Goal: Task Accomplishment & Management: Manage account settings

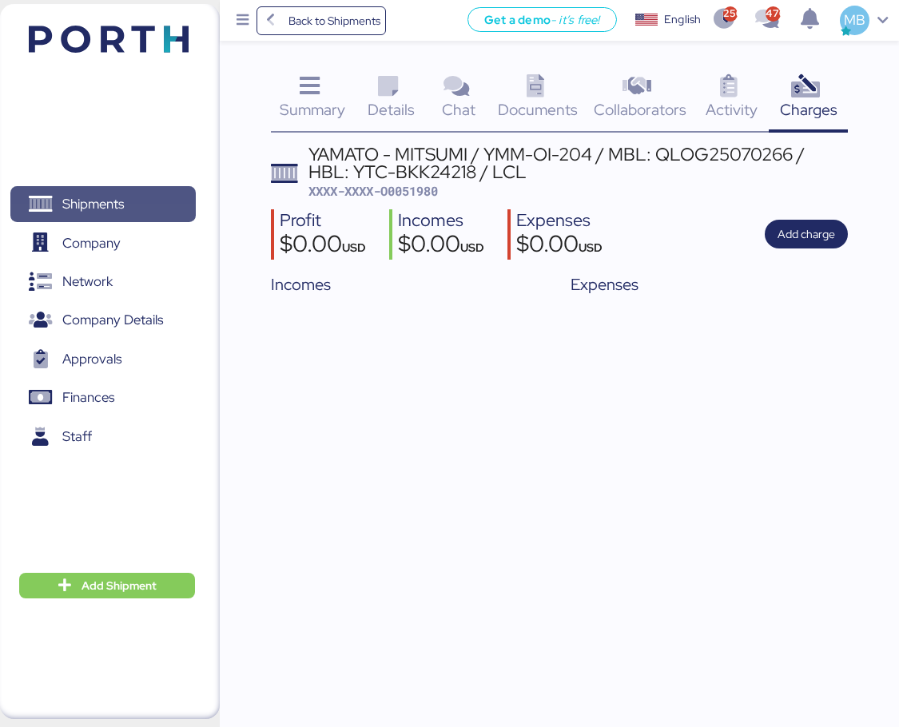
click at [174, 209] on span "Shipments" at bounding box center [103, 204] width 172 height 23
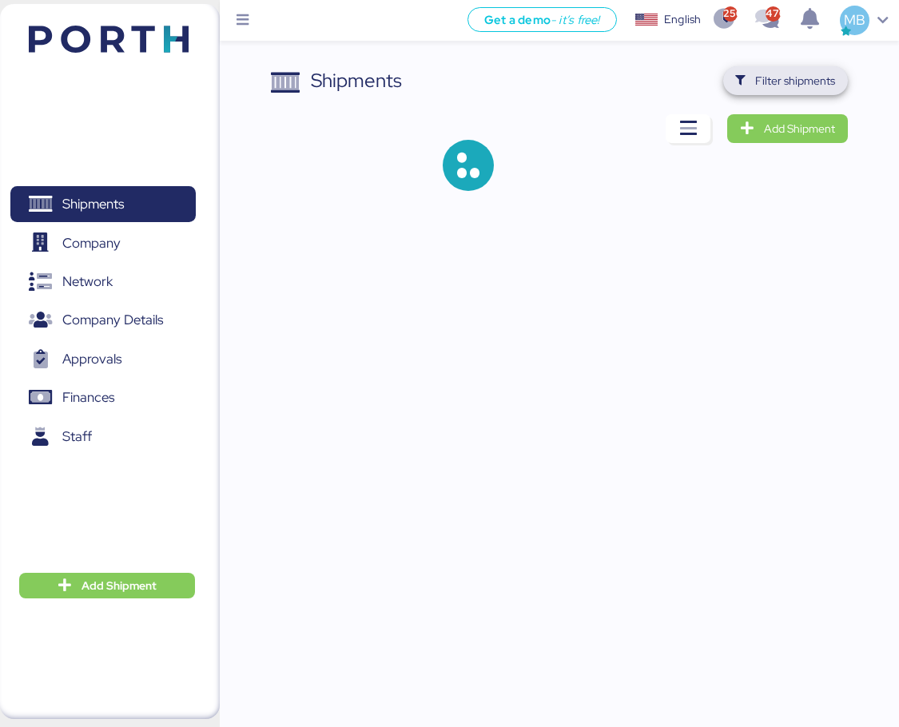
click at [806, 81] on span "Filter shipments" at bounding box center [795, 80] width 80 height 19
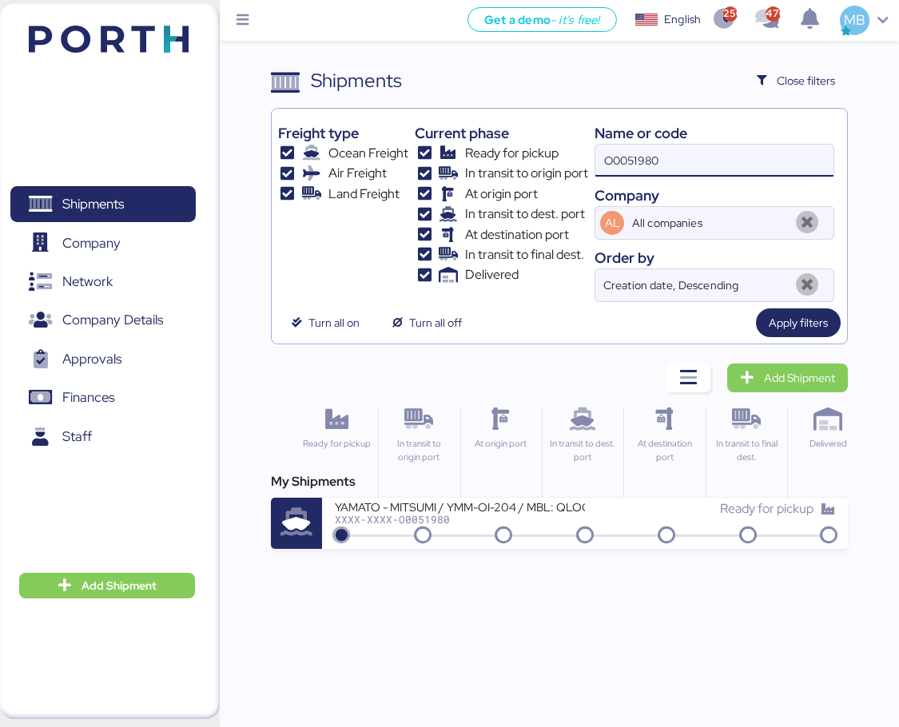
drag, startPoint x: 607, startPoint y: 154, endPoint x: 530, endPoint y: 154, distance: 76.7
click at [530, 154] on div "Freight type Ocean Freight Air Freight Land Freight Current phase Ready for pic…" at bounding box center [560, 208] width 564 height 187
paste input "O0052067"
type input "O0052067"
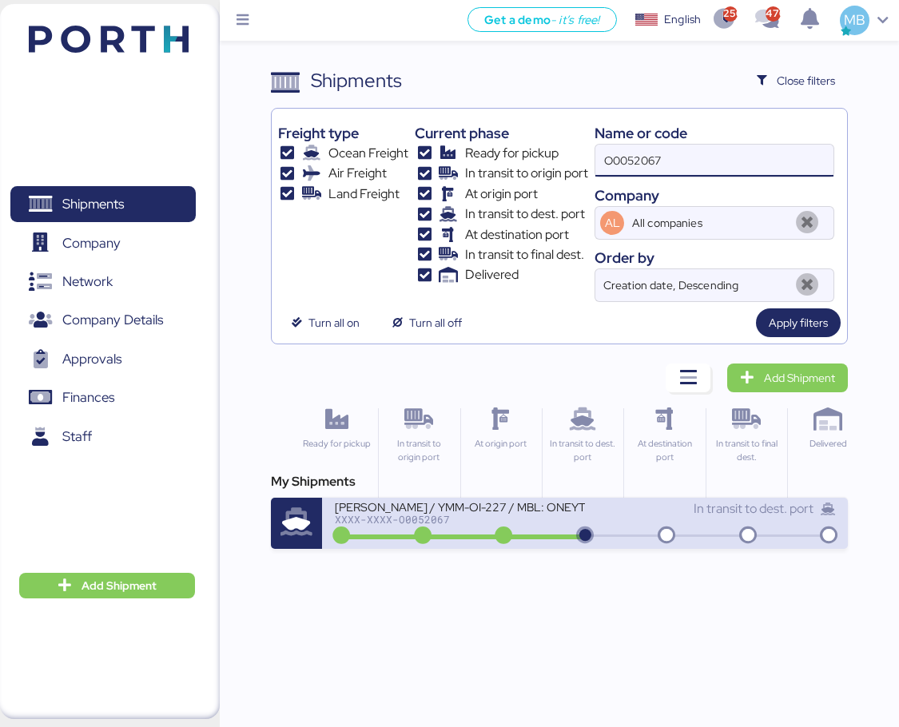
click at [508, 522] on div "XXXX-XXXX-O0052067" at bounding box center [460, 519] width 250 height 11
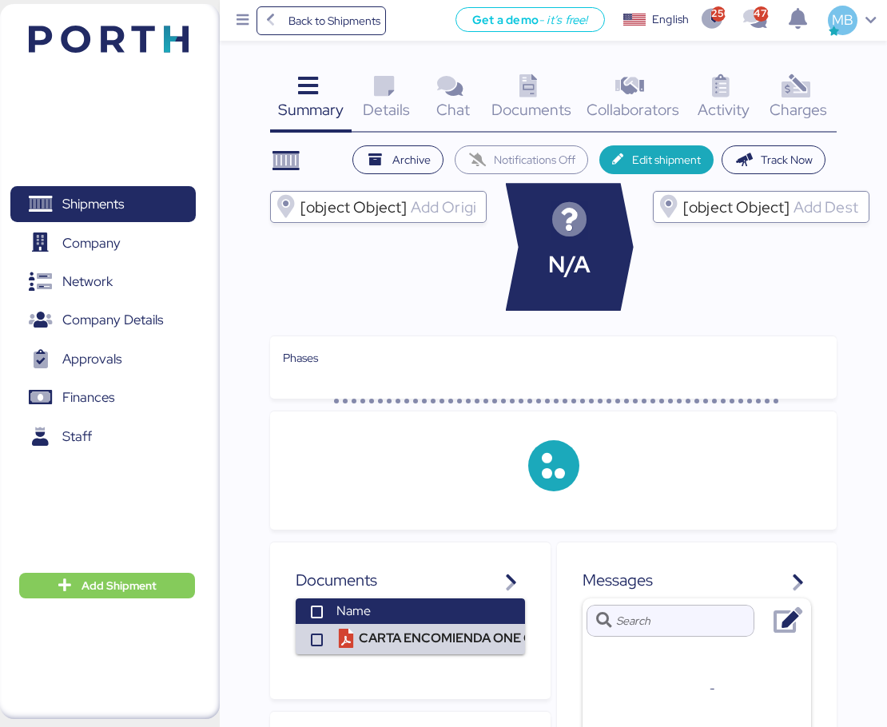
click at [814, 96] on div "Charges 0" at bounding box center [798, 99] width 77 height 66
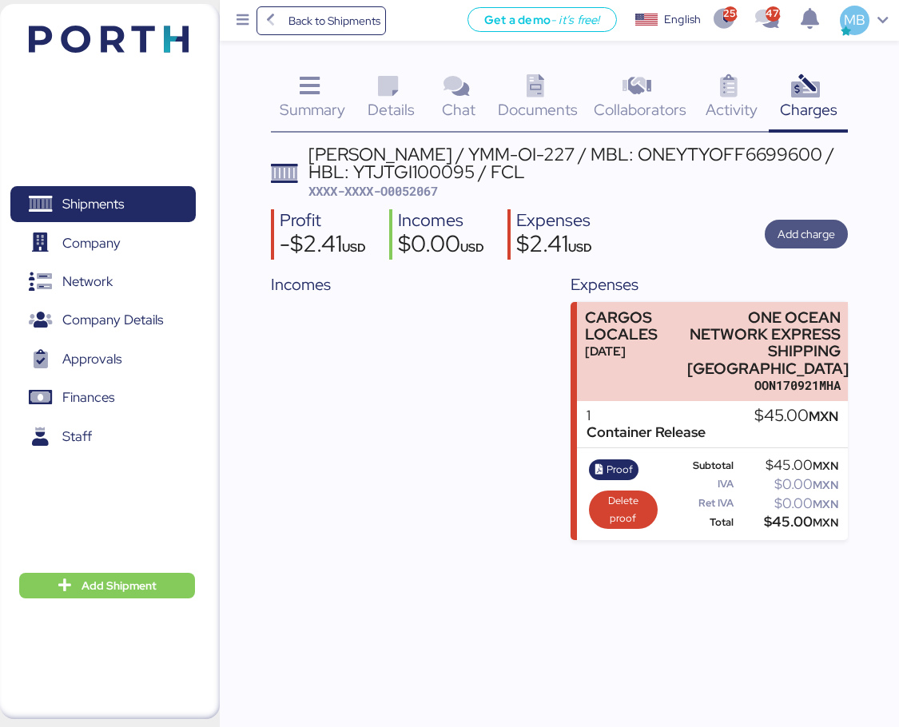
click at [821, 233] on span "Add charge" at bounding box center [807, 234] width 58 height 19
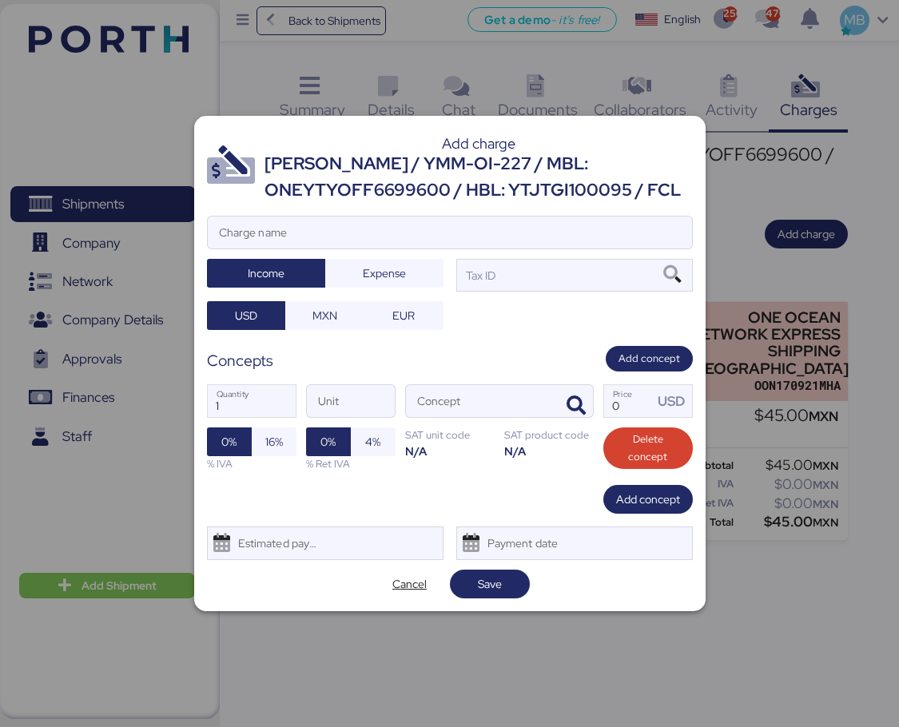
drag, startPoint x: 683, startPoint y: 186, endPoint x: 268, endPoint y: 165, distance: 415.4
click at [268, 165] on div "[PERSON_NAME] / YMM-OI-227 / MBL: ONEYTYOFF6699600 / HBL: YTJTGI100095 / FCL" at bounding box center [479, 177] width 428 height 52
copy div "[PERSON_NAME] / YMM-OI-227 / MBL: ONEYTYOFF6699600 / HBL: YTJTGI100095 / FCL"
click at [381, 238] on input "Charge name" at bounding box center [450, 233] width 484 height 32
paste input "[PERSON_NAME] / YMM-OI-227 / MBL: ONEYTYOFF6699600 / HBL: YTJTGI100095 / FCL"
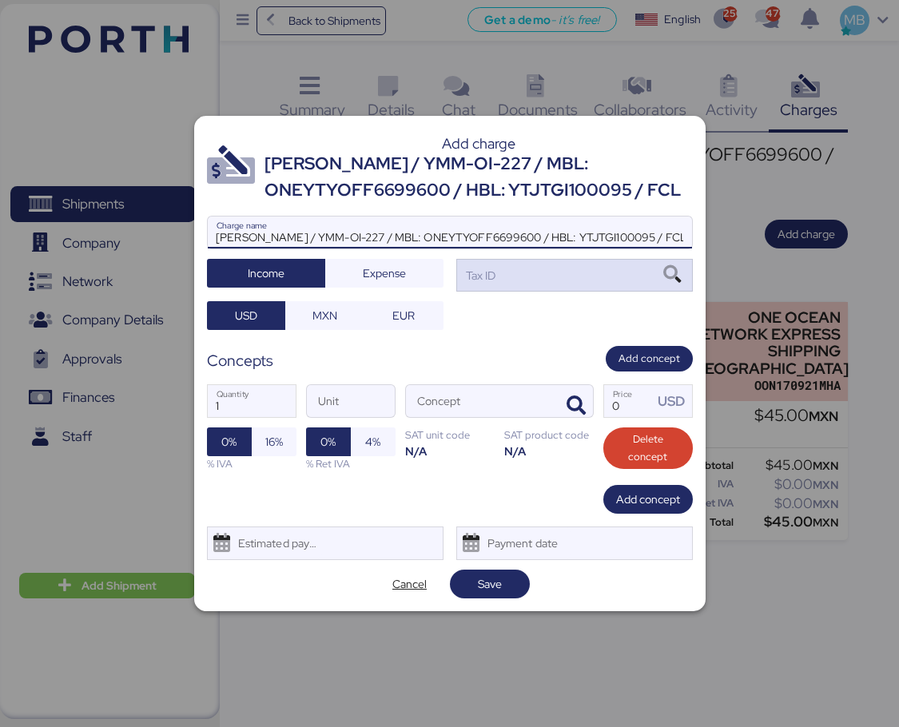
scroll to position [0, 14]
type input "[PERSON_NAME] / YMM-OI-227 / MBL: ONEYTYOFF6699600 / HBL: YTJTGI100095 / FCL"
click at [541, 277] on div "Tax ID" at bounding box center [574, 275] width 237 height 32
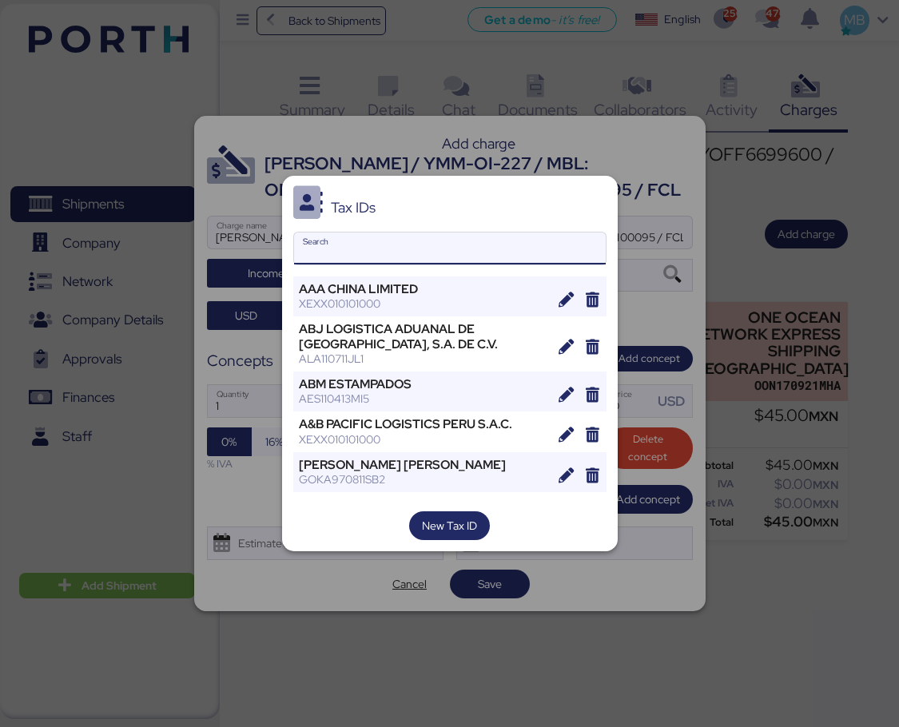
click at [463, 253] on input "Search" at bounding box center [450, 249] width 312 height 32
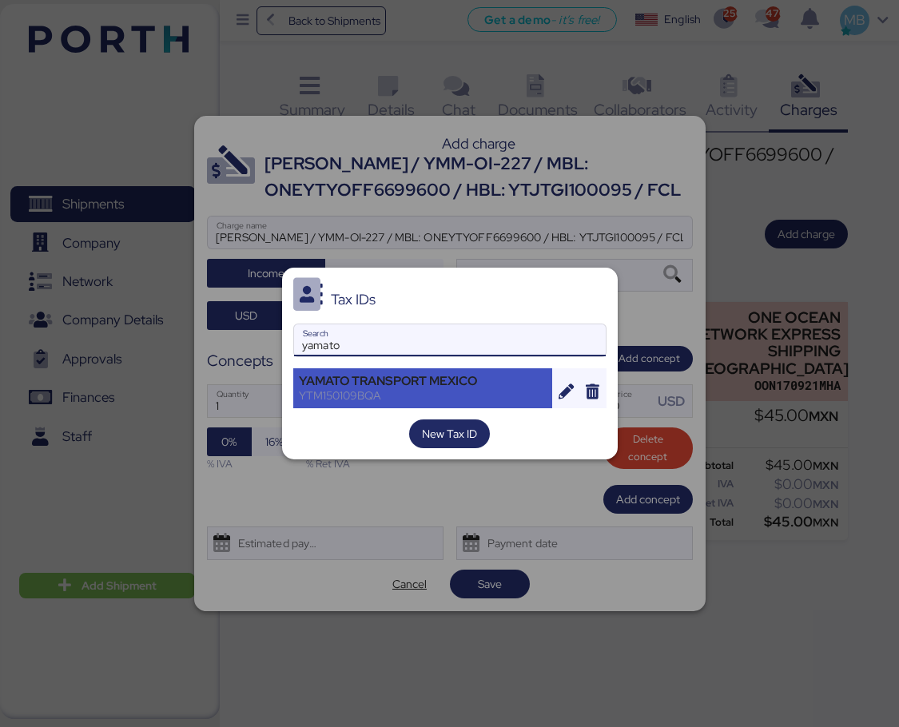
type input "yamato"
click at [429, 387] on div "YAMATO TRANSPORT MEXICO" at bounding box center [423, 381] width 249 height 14
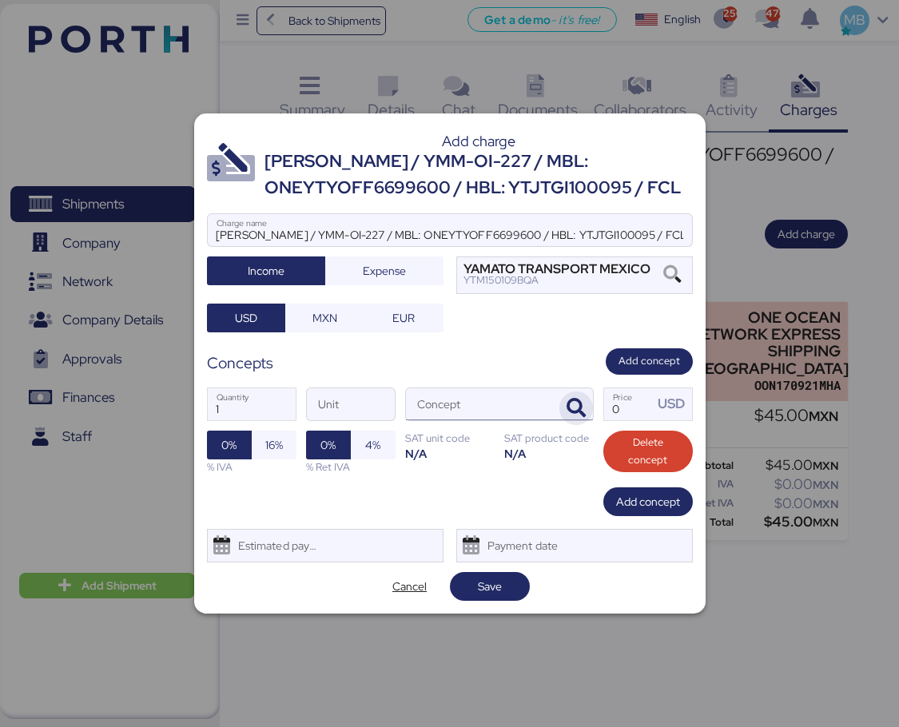
click at [576, 406] on icon "button" at bounding box center [576, 408] width 19 height 19
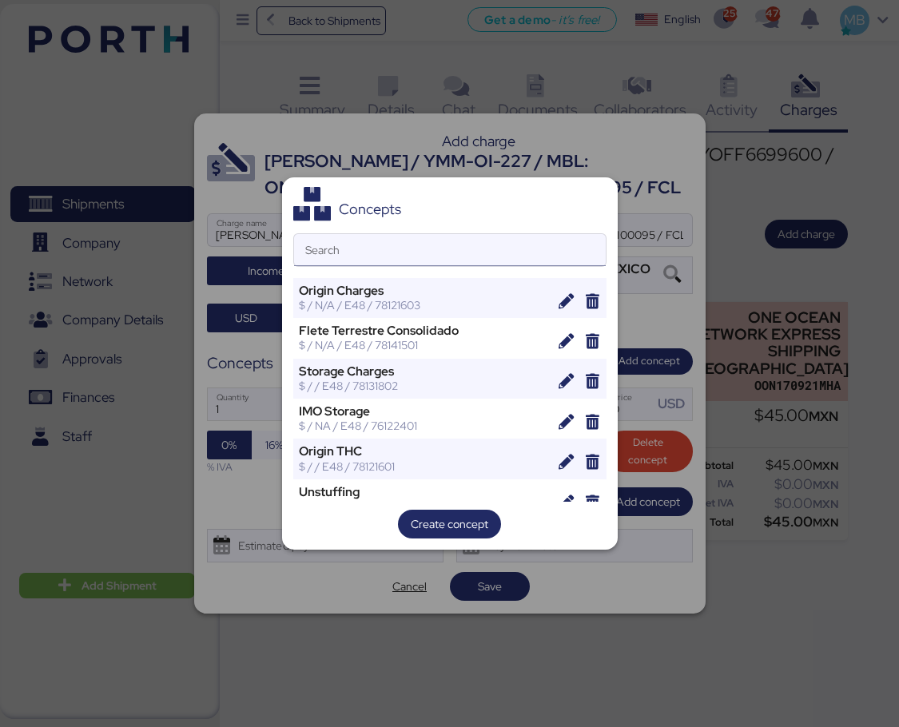
click at [472, 234] on input "Search" at bounding box center [450, 250] width 312 height 32
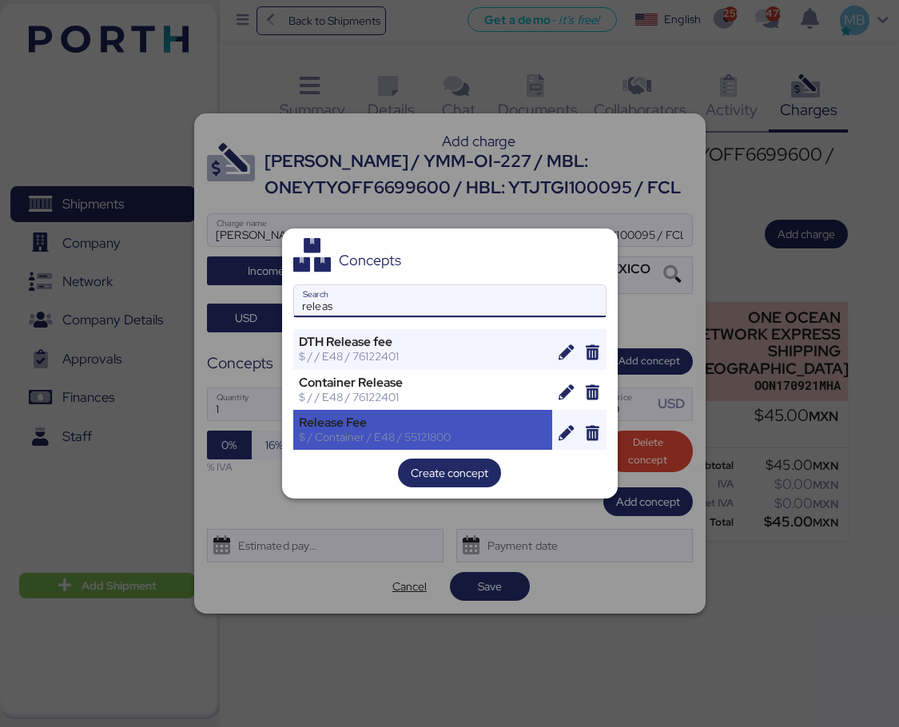
type input "releas"
click at [440, 431] on div "$ / Container / E48 / 55121800" at bounding box center [423, 437] width 249 height 14
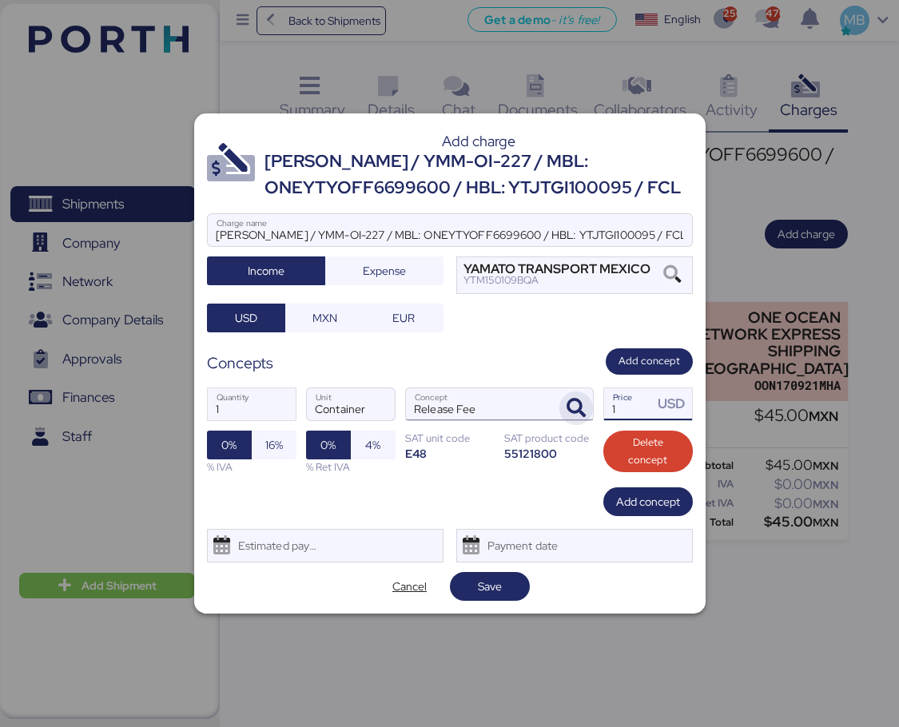
drag, startPoint x: 622, startPoint y: 404, endPoint x: 588, endPoint y: 404, distance: 33.6
click at [588, 404] on div "1 Quantity Container Unit Release Fee Concept 1 Price USD 0% 16% % IVA 0% 4% % …" at bounding box center [450, 431] width 486 height 113
type input "70"
click at [656, 504] on span "Add concept" at bounding box center [648, 501] width 64 height 19
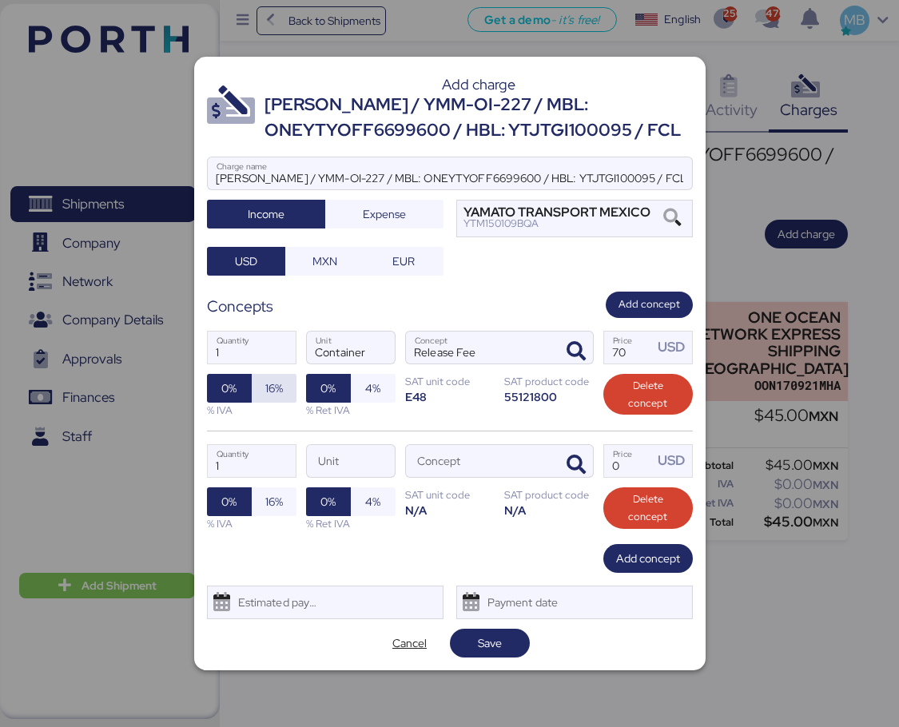
click at [273, 385] on span "16%" at bounding box center [274, 388] width 18 height 19
click at [583, 464] on icon "button" at bounding box center [576, 465] width 19 height 19
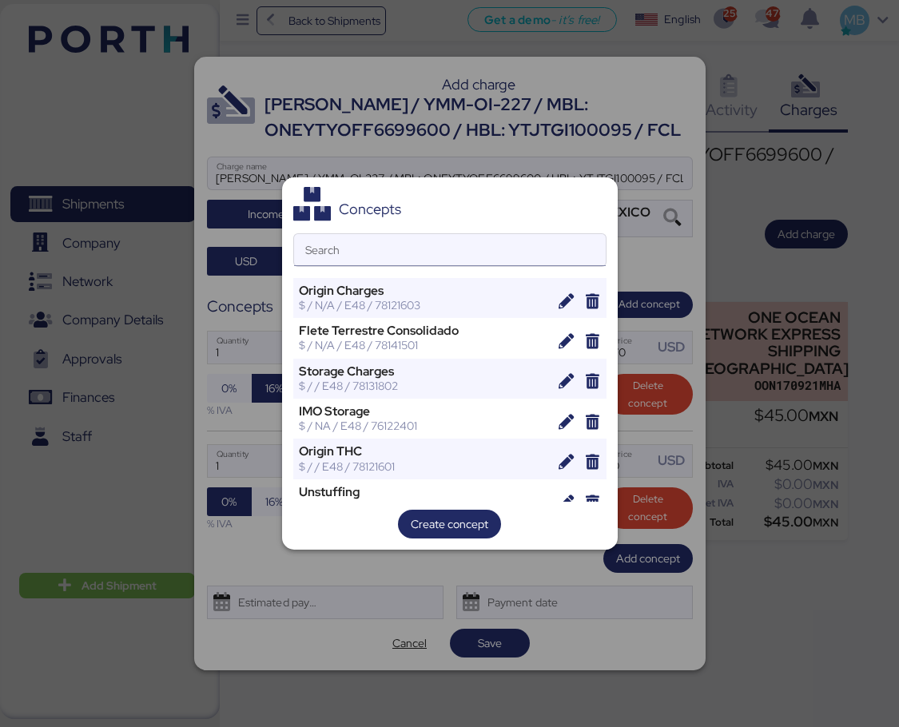
click at [436, 237] on input "Search" at bounding box center [450, 250] width 312 height 32
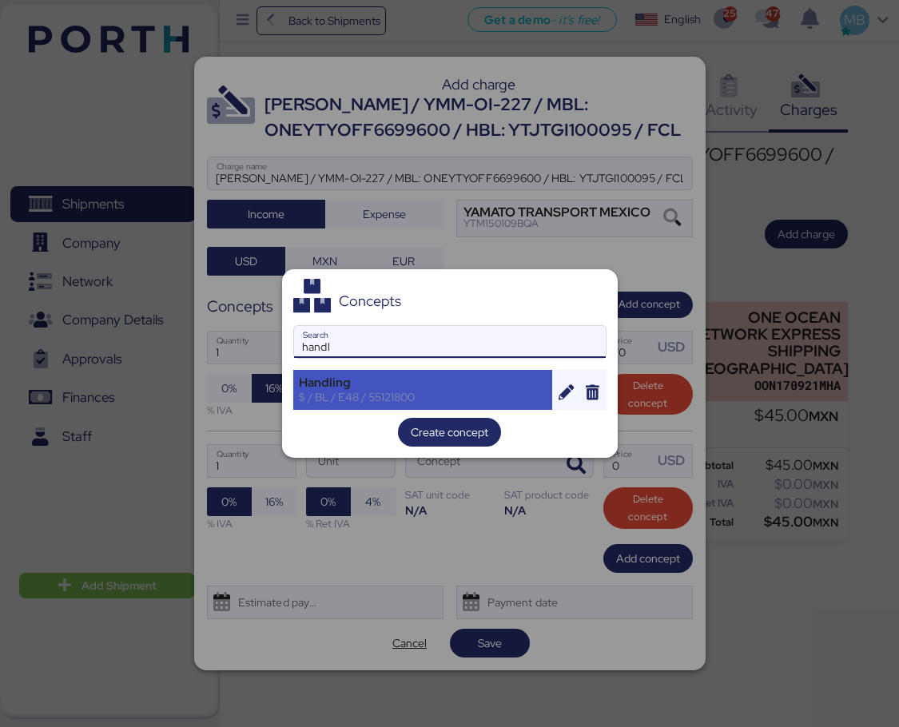
type input "handl"
click at [390, 385] on div "Handling" at bounding box center [423, 383] width 249 height 14
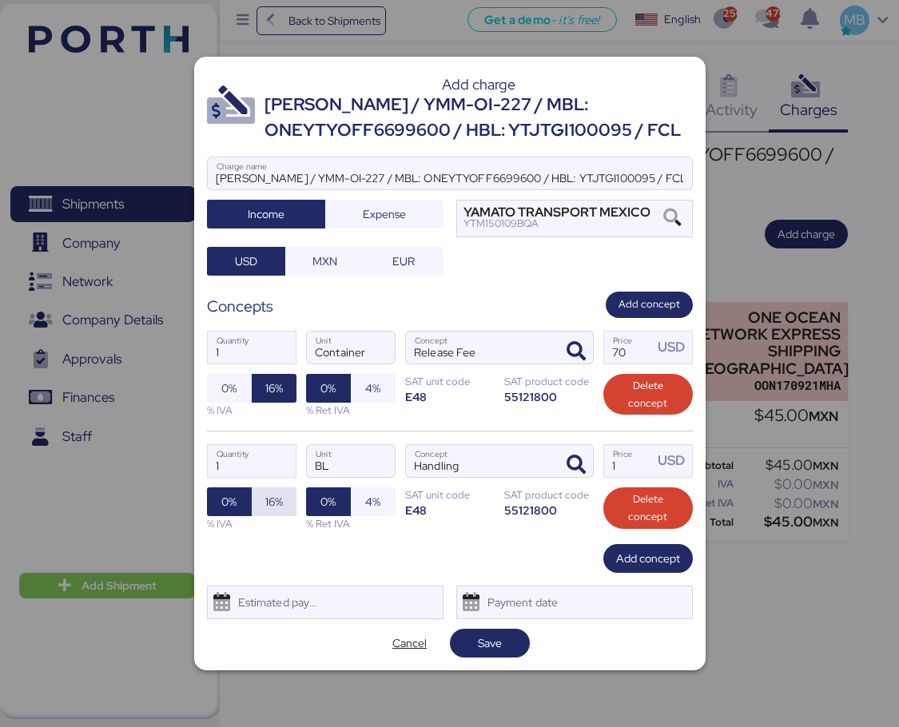
click at [260, 513] on span "16%" at bounding box center [274, 502] width 45 height 29
drag, startPoint x: 632, startPoint y: 467, endPoint x: 603, endPoint y: 463, distance: 29.1
click at [604, 463] on label "1 Price USD" at bounding box center [649, 461] width 90 height 34
type input "36"
click at [655, 552] on span "Add concept" at bounding box center [648, 558] width 64 height 19
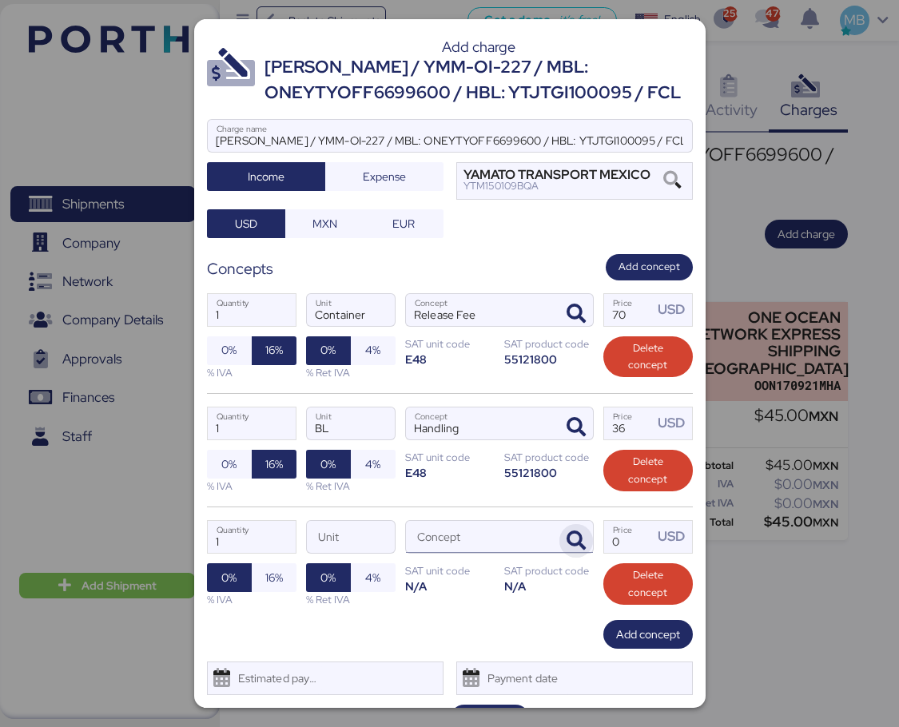
click at [567, 545] on icon "button" at bounding box center [576, 541] width 19 height 19
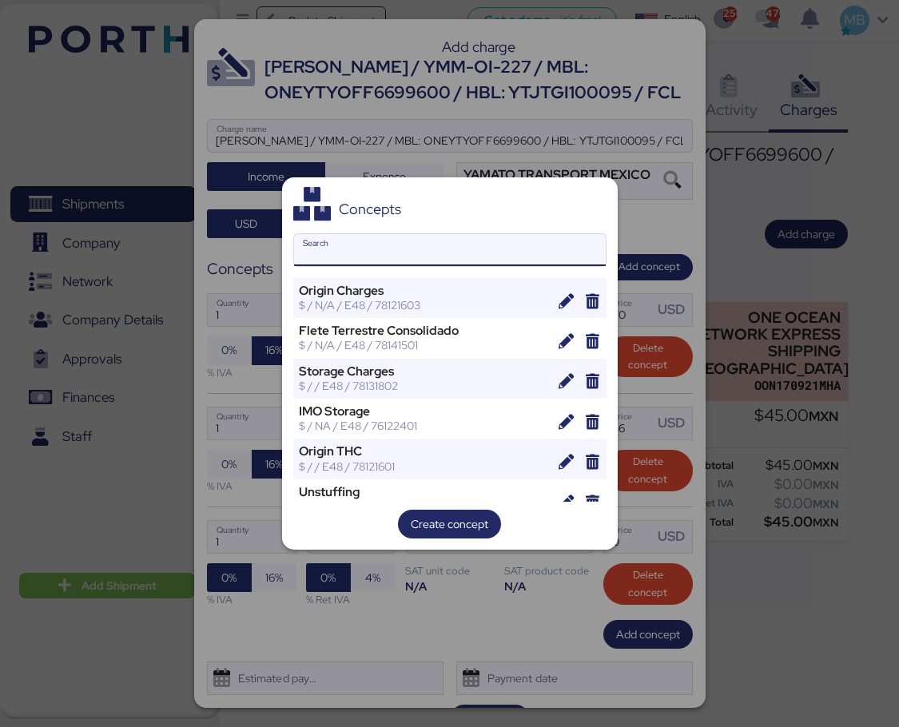
click at [434, 257] on input "Search" at bounding box center [450, 250] width 312 height 32
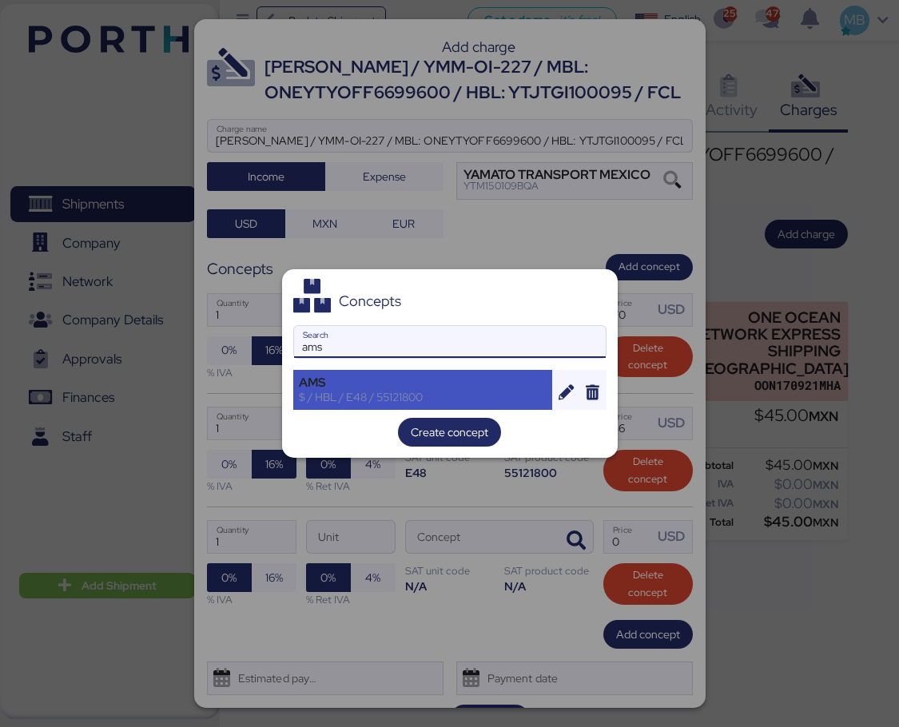
type input "ams"
click at [404, 387] on div "AMS" at bounding box center [423, 383] width 249 height 14
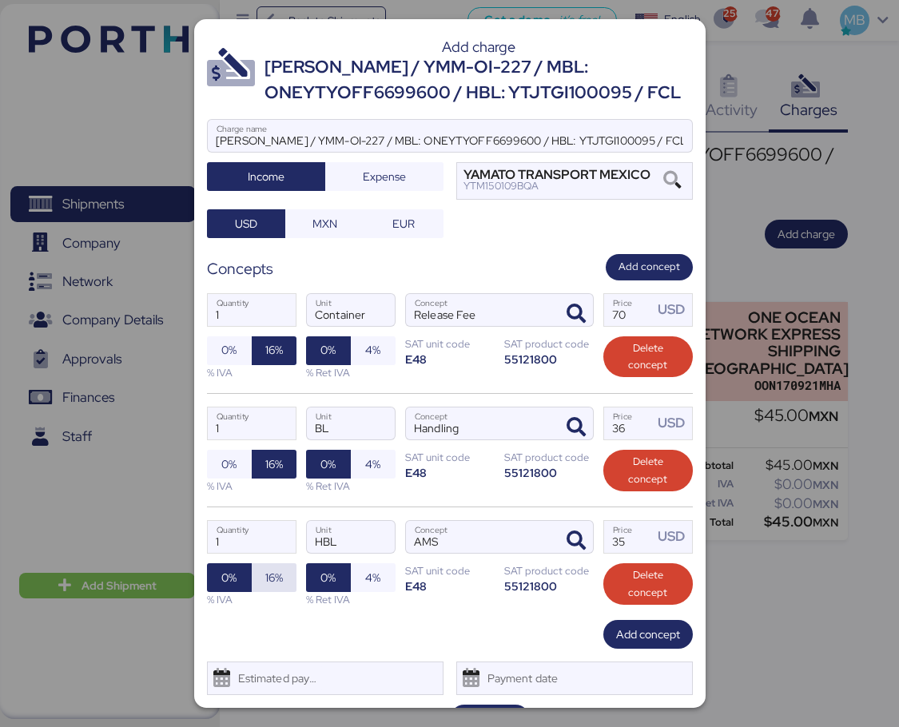
click at [274, 580] on span "16%" at bounding box center [274, 577] width 18 height 19
drag, startPoint x: 610, startPoint y: 532, endPoint x: 550, endPoint y: 526, distance: 60.3
click at [552, 526] on div "1 Quantity HBL Unit AMS Concept 35 Price USD 0% 16% % IVA 0% 4% % Ret IVA SAT u…" at bounding box center [450, 564] width 486 height 114
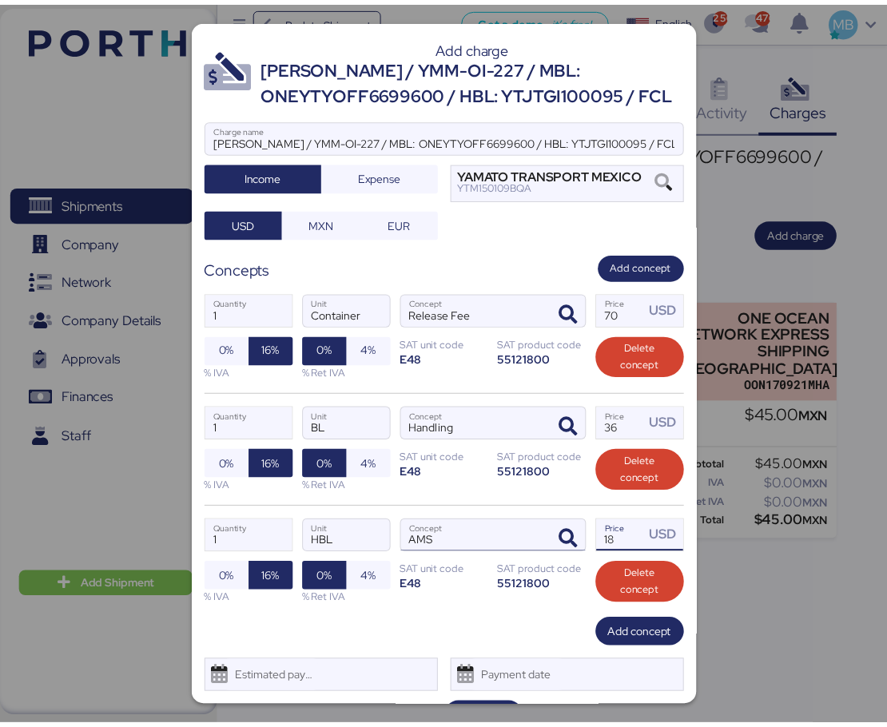
scroll to position [38, 0]
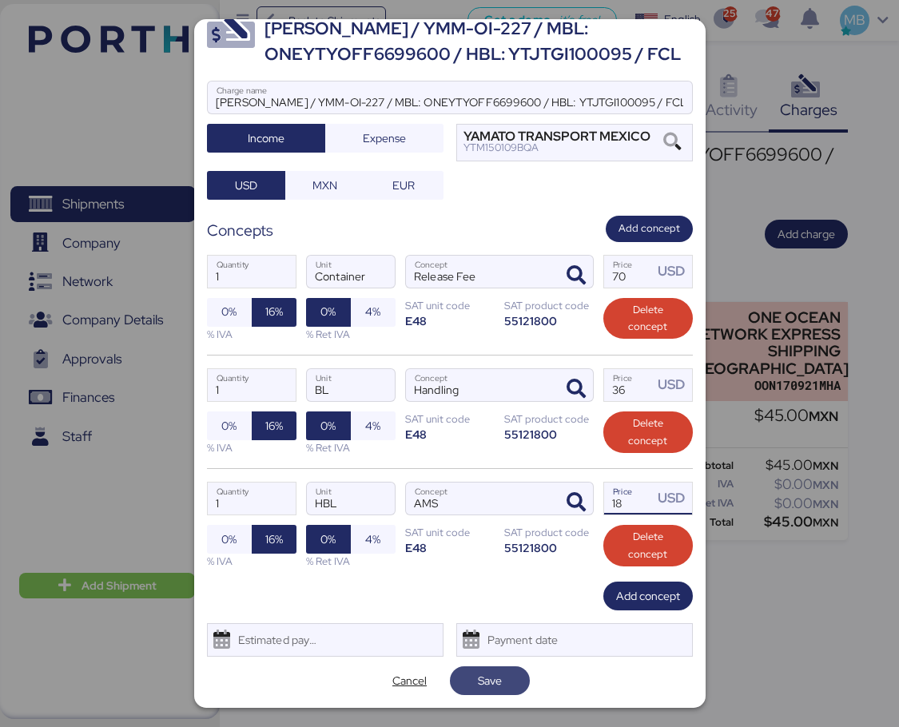
type input "18"
click at [487, 687] on span "Save" at bounding box center [490, 680] width 24 height 19
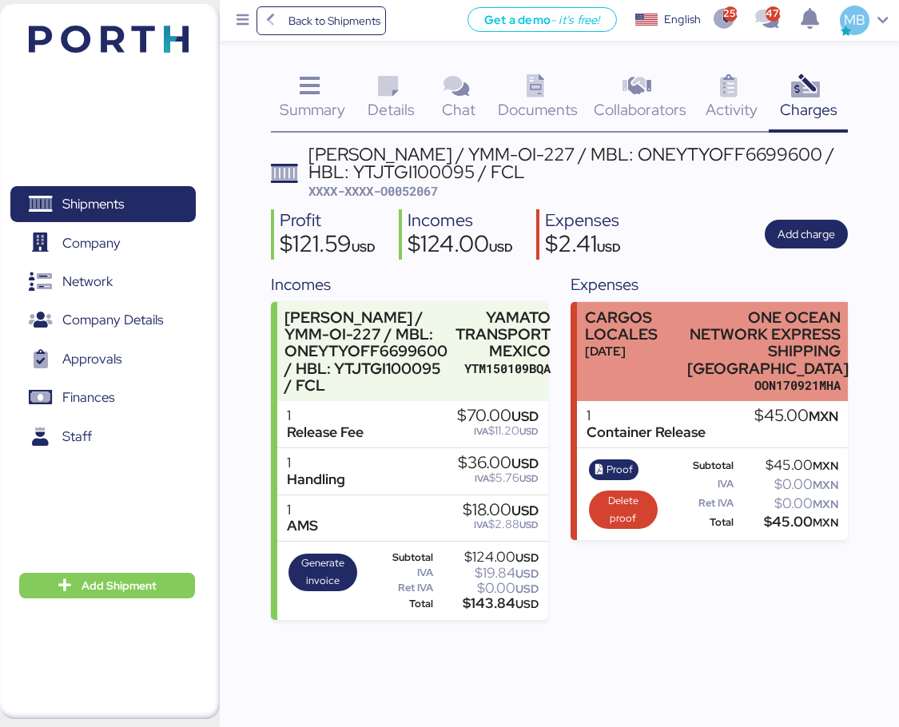
click at [822, 344] on div "ONE OCEAN NETWORK EXPRESS SHIPPING [GEOGRAPHIC_DATA]" at bounding box center [763, 343] width 153 height 68
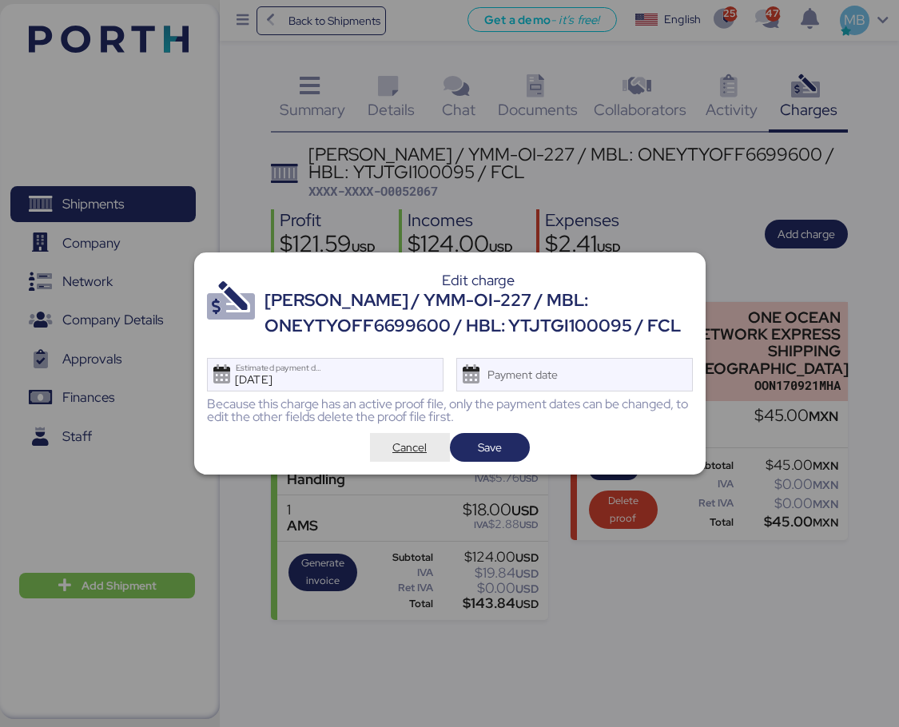
click at [408, 451] on span "Cancel" at bounding box center [410, 447] width 34 height 19
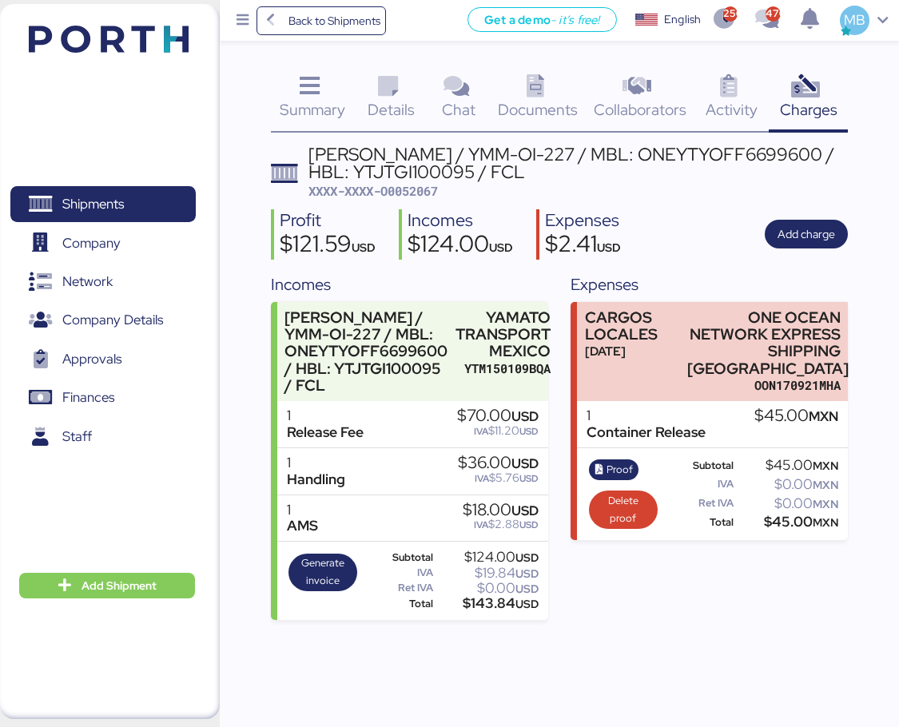
click at [396, 118] on span "Details" at bounding box center [391, 109] width 47 height 21
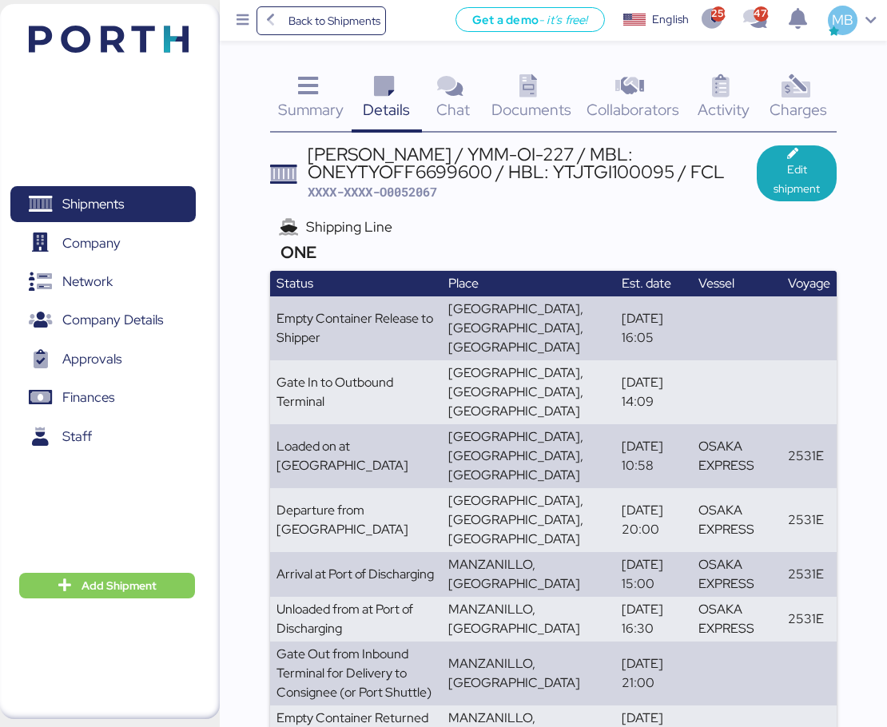
click at [811, 93] on icon at bounding box center [796, 86] width 34 height 23
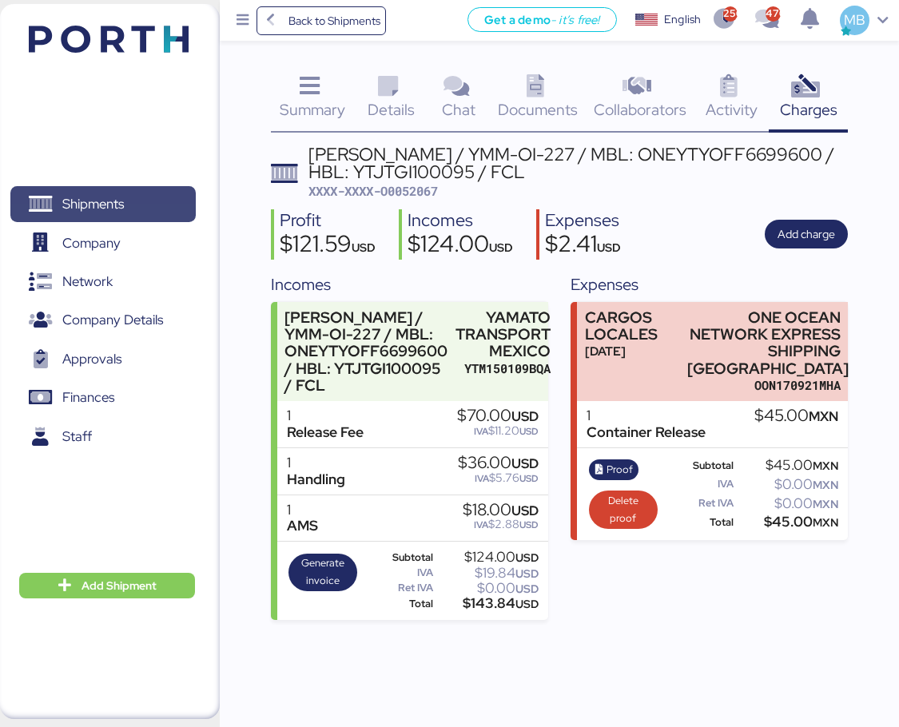
click at [127, 193] on span "Shipments" at bounding box center [103, 204] width 172 height 23
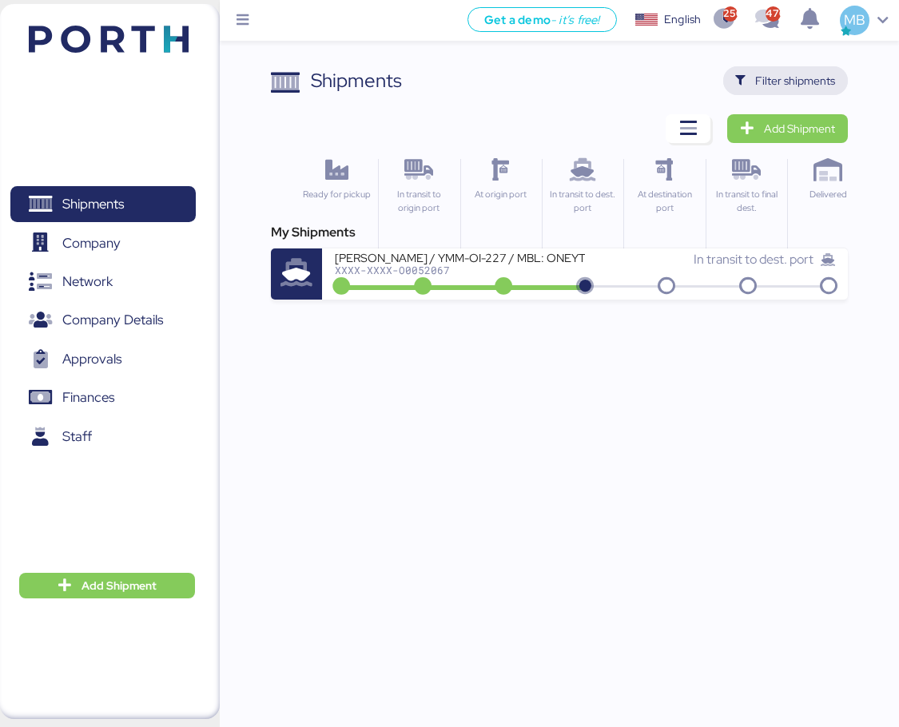
click at [783, 74] on span "Filter shipments" at bounding box center [795, 80] width 80 height 19
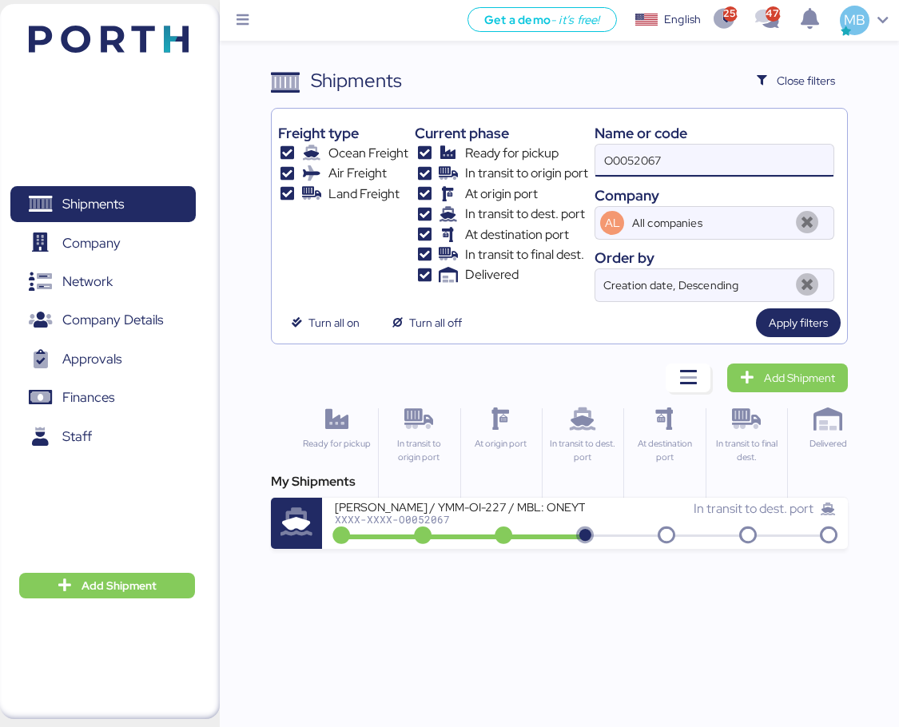
drag, startPoint x: 739, startPoint y: 165, endPoint x: 568, endPoint y: 165, distance: 171.9
click at [568, 165] on div "Freight type Ocean Freight Air Freight Land Freight Current phase Ready for pic…" at bounding box center [560, 208] width 564 height 187
paste input "O0051966"
type input "O0051966"
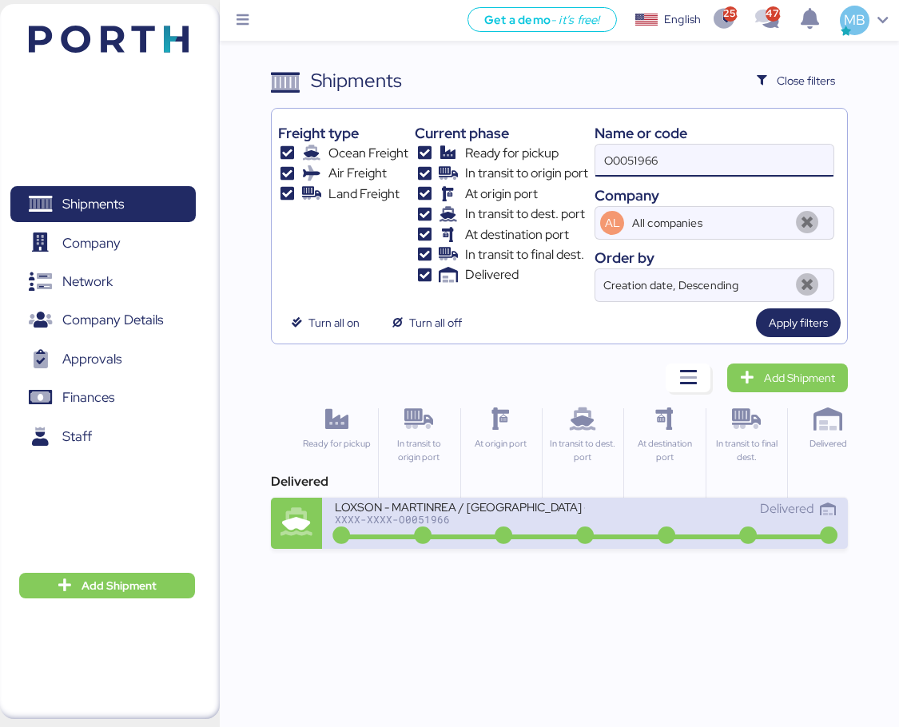
click at [591, 528] on icon at bounding box center [585, 537] width 77 height 18
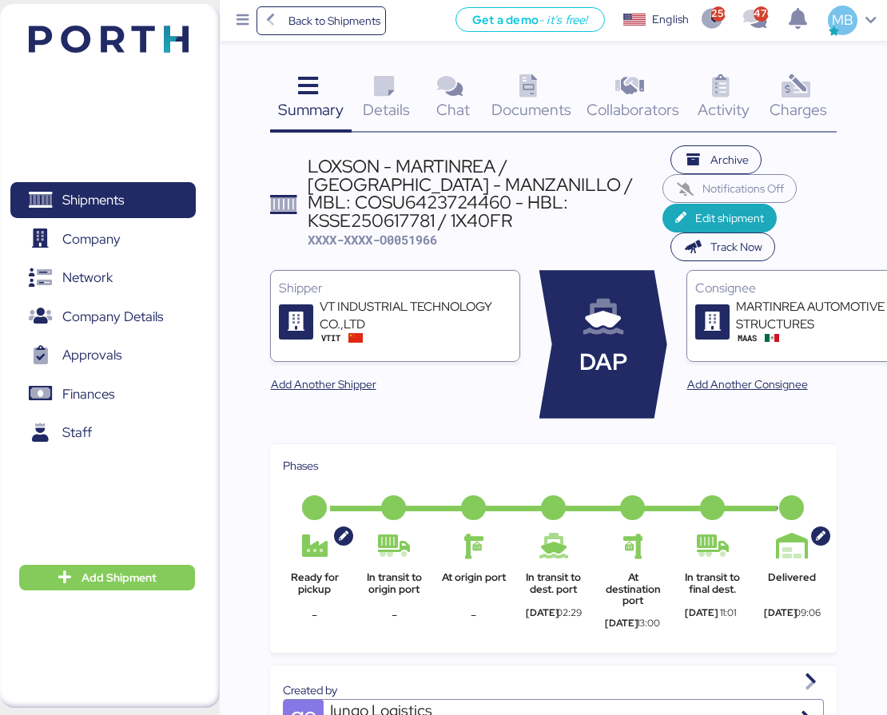
click at [820, 92] on div "Charges 0" at bounding box center [798, 99] width 77 height 66
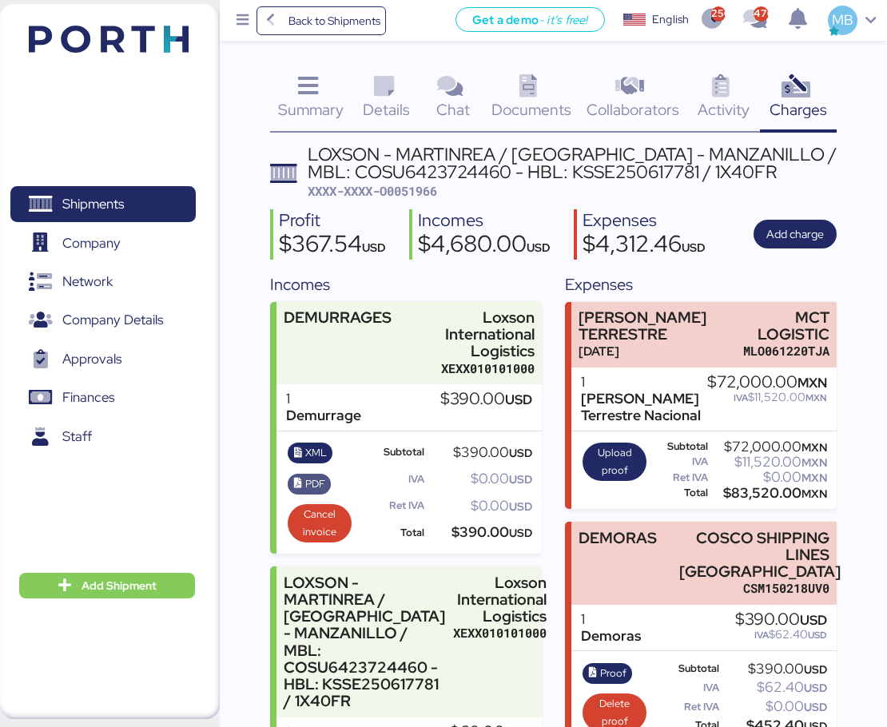
click at [313, 482] on span "PDF" at bounding box center [315, 485] width 20 height 18
click at [418, 195] on span "XXXX-XXXX-O0051966" at bounding box center [373, 191] width 130 height 16
